Goal: Task Accomplishment & Management: Use online tool/utility

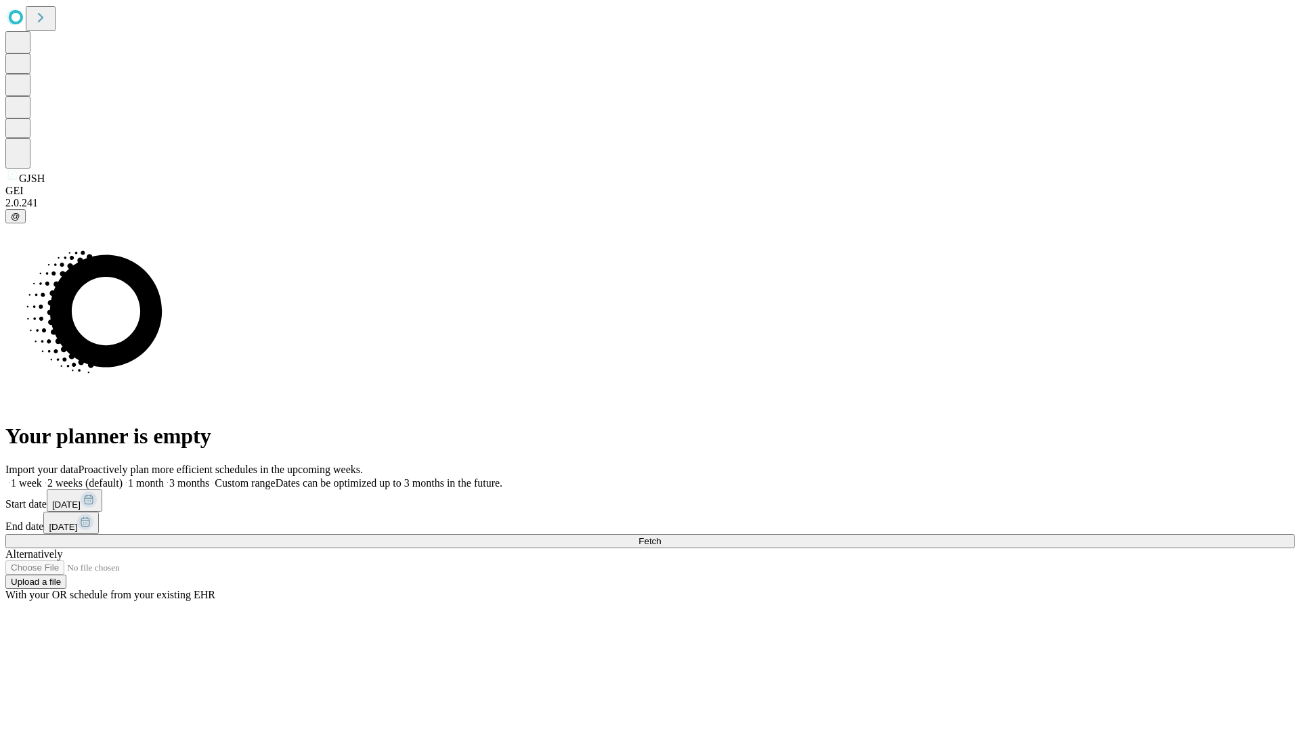
click at [661, 536] on span "Fetch" at bounding box center [649, 541] width 22 height 10
